Goal: Task Accomplishment & Management: Use online tool/utility

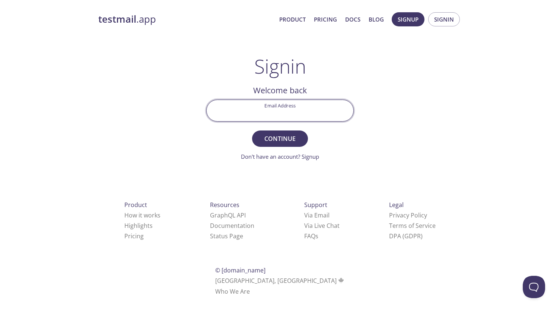
click at [250, 111] on input "Email Address" at bounding box center [280, 110] width 147 height 21
type input "[EMAIL_ADDRESS][PERSON_NAME][DOMAIN_NAME]"
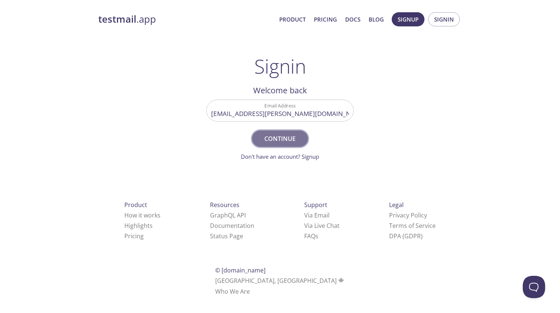
click at [265, 137] on span "Continue" at bounding box center [279, 139] width 39 height 10
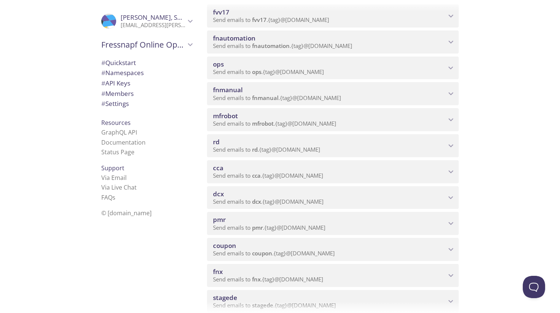
scroll to position [118, 0]
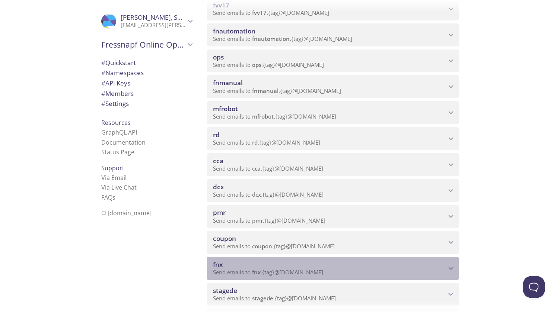
click at [221, 264] on span "fnx" at bounding box center [218, 264] width 10 height 9
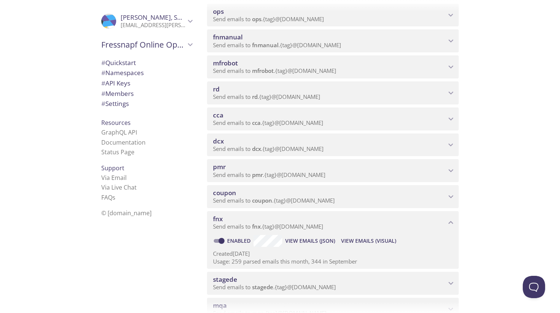
scroll to position [165, 0]
click at [358, 237] on span "View Emails (Visual)" at bounding box center [368, 240] width 55 height 9
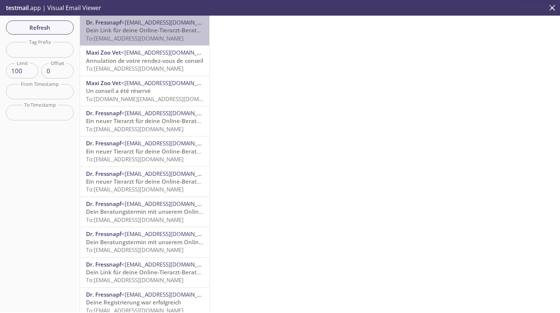
click at [160, 37] on span "To: [EMAIL_ADDRESS][DOMAIN_NAME]" at bounding box center [134, 38] width 97 height 7
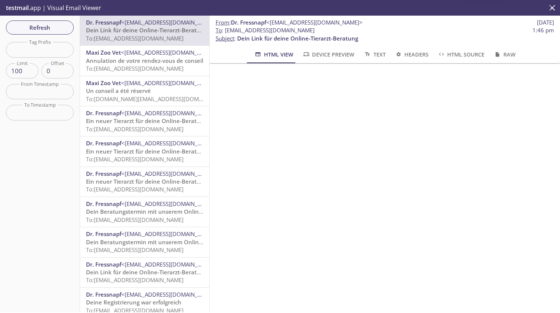
click at [135, 64] on span "Annulation de votre rendez-vous de conseil" at bounding box center [144, 60] width 117 height 7
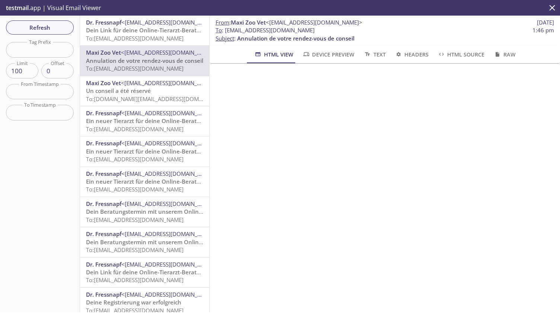
scroll to position [205, 0]
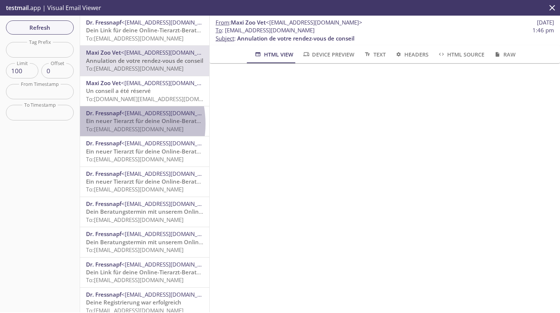
click at [106, 124] on span "Ein neuer Tierarzt für deine Online-Beratung" at bounding box center [146, 120] width 121 height 7
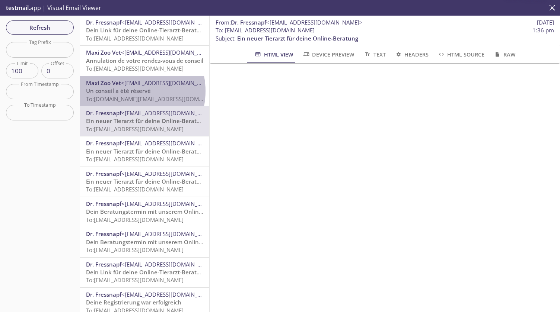
click at [128, 91] on span "Un conseil a été réservé" at bounding box center [118, 90] width 65 height 7
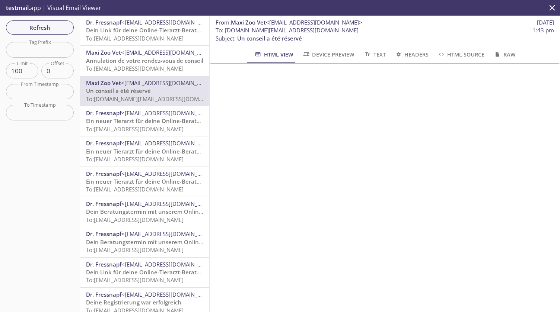
scroll to position [41, 0]
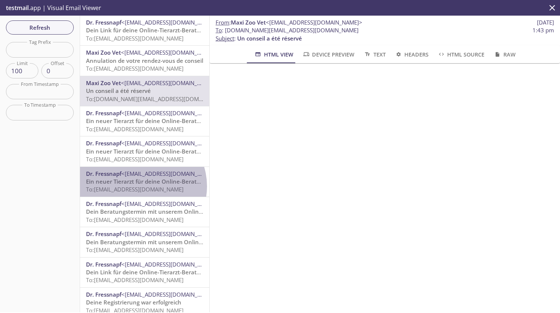
click at [140, 186] on span "To: [EMAIL_ADDRESS][DOMAIN_NAME]" at bounding box center [134, 189] width 97 height 7
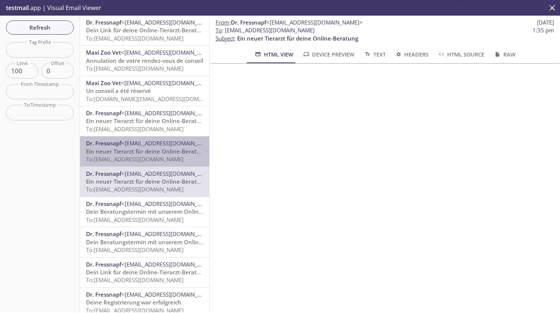
click at [150, 159] on span "To: [EMAIL_ADDRESS][DOMAIN_NAME]" at bounding box center [134, 159] width 97 height 7
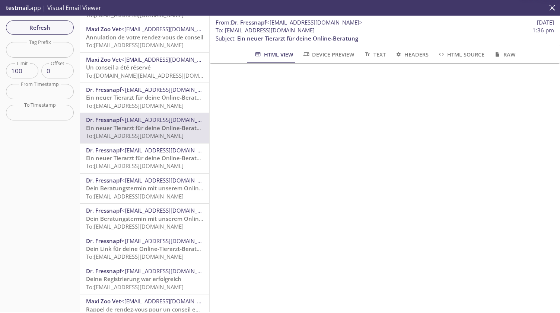
scroll to position [24, 0]
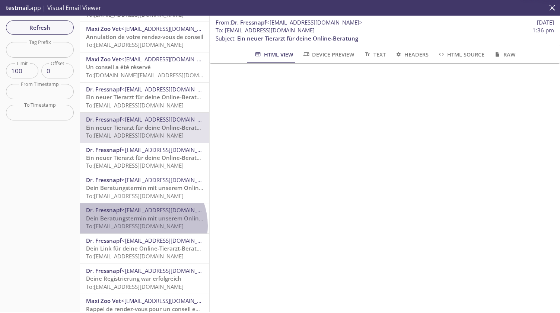
click at [138, 226] on span "To: [EMAIL_ADDRESS][DOMAIN_NAME]" at bounding box center [134, 226] width 97 height 7
